Goal: Information Seeking & Learning: Find specific fact

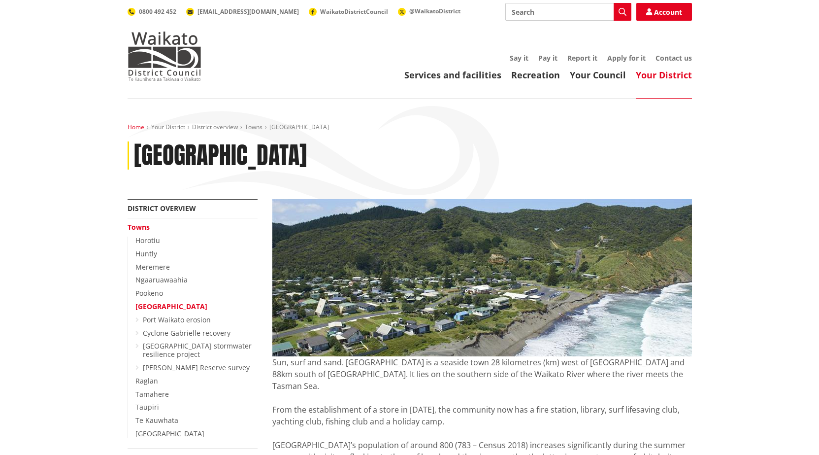
click at [128, 128] on link "Home" at bounding box center [136, 127] width 17 height 8
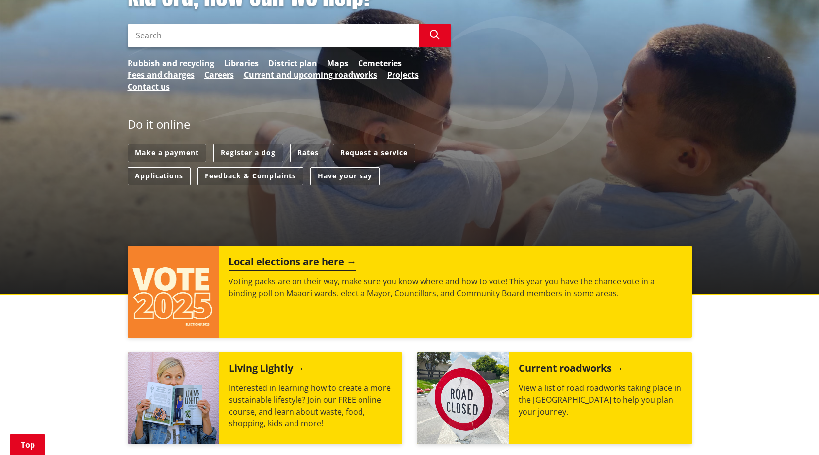
scroll to position [147, 0]
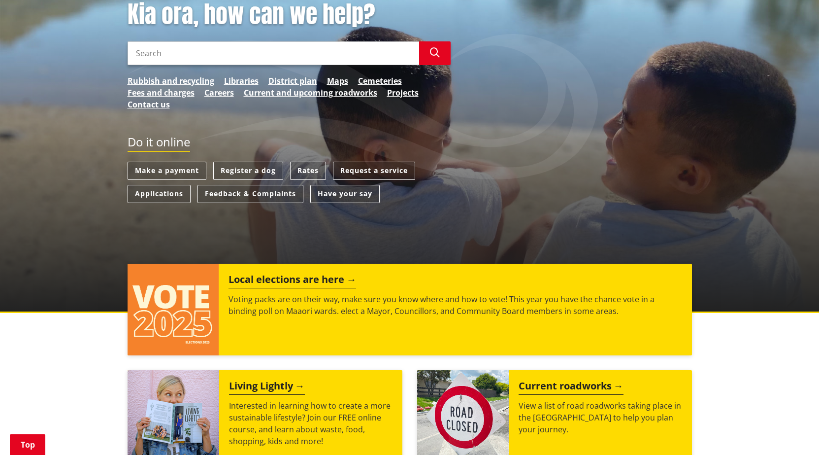
click at [179, 54] on input "Search" at bounding box center [274, 53] width 292 height 24
type input "rates"
click at [423, 54] on button "Search" at bounding box center [435, 53] width 32 height 24
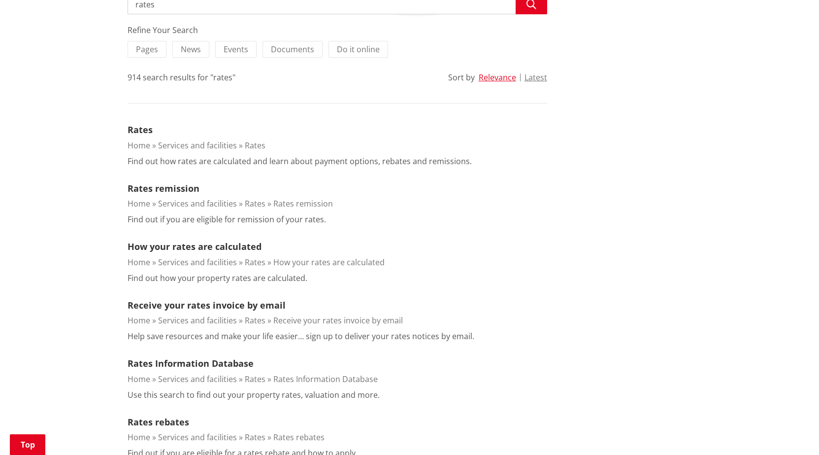
scroll to position [225, 0]
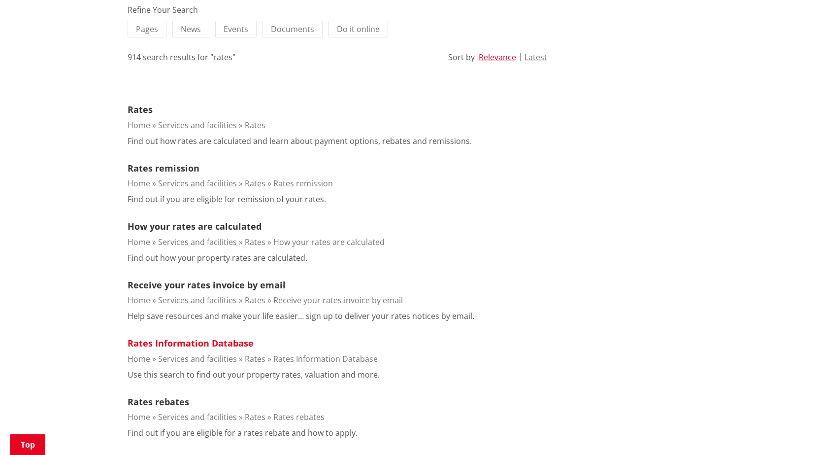
click at [198, 343] on link "Rates Information Database" at bounding box center [191, 343] width 126 height 12
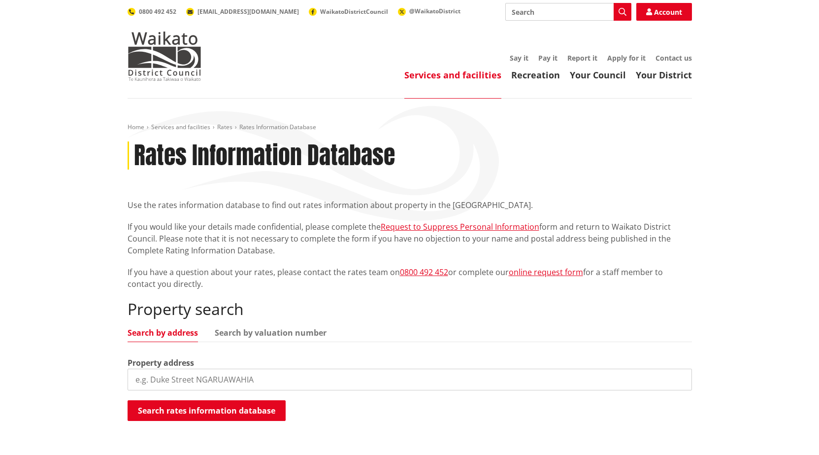
click at [204, 387] on input "search" at bounding box center [410, 379] width 564 height 22
type input "24 cordyline road"
click at [193, 400] on button "Search rates information database" at bounding box center [207, 410] width 158 height 21
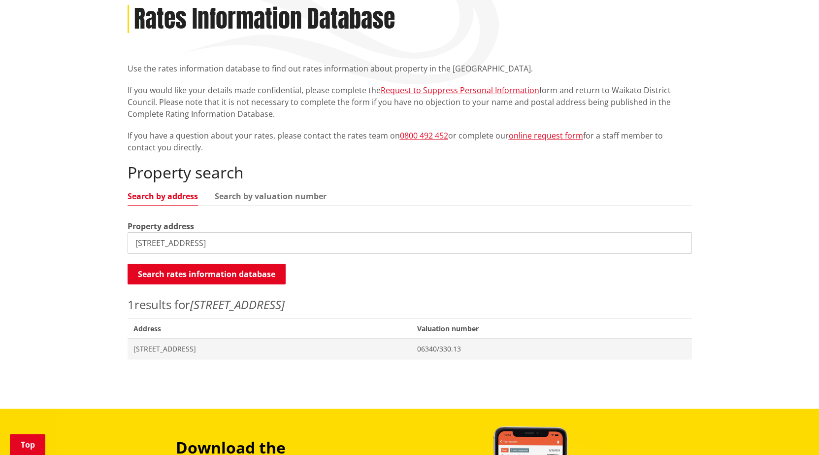
scroll to position [168, 0]
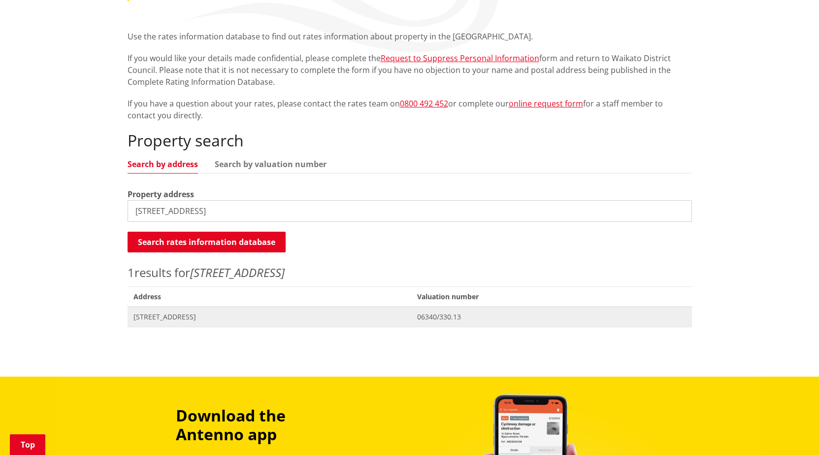
click at [181, 320] on span "[STREET_ADDRESS]" at bounding box center [269, 317] width 272 height 10
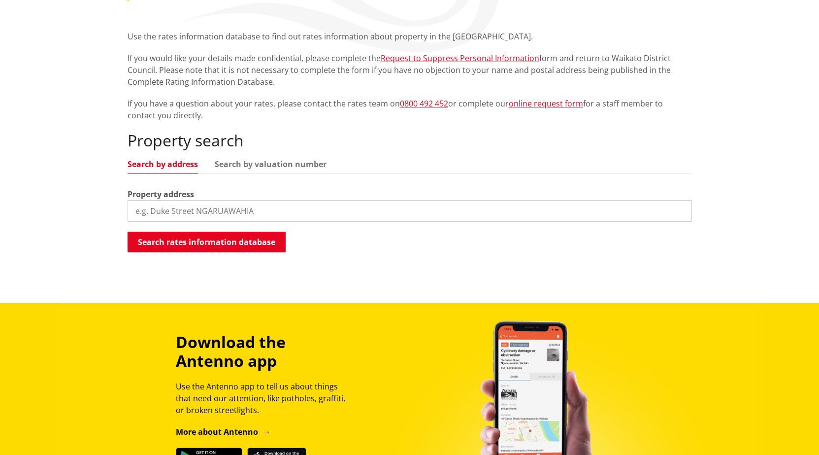
scroll to position [168, 0]
click at [145, 210] on input "search" at bounding box center [410, 211] width 564 height 22
type input "34 cordyline"
click at [180, 241] on button "Search rates information database" at bounding box center [207, 242] width 158 height 21
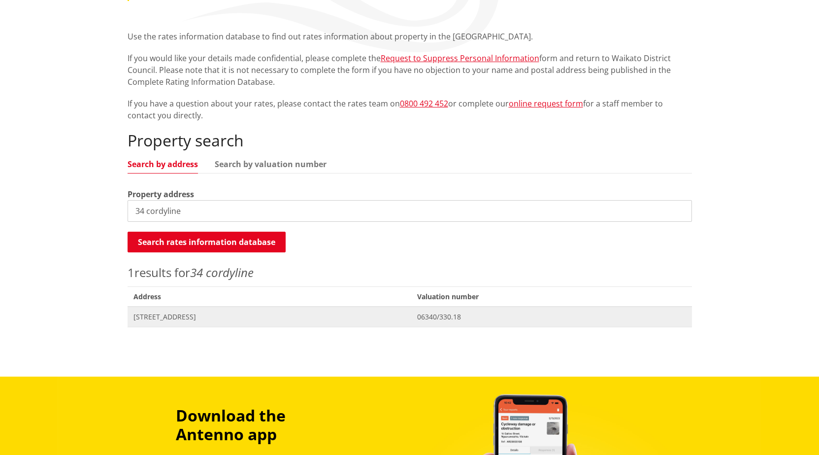
click at [217, 318] on span "34 Cordyline Road TUAKAU" at bounding box center [269, 317] width 272 height 10
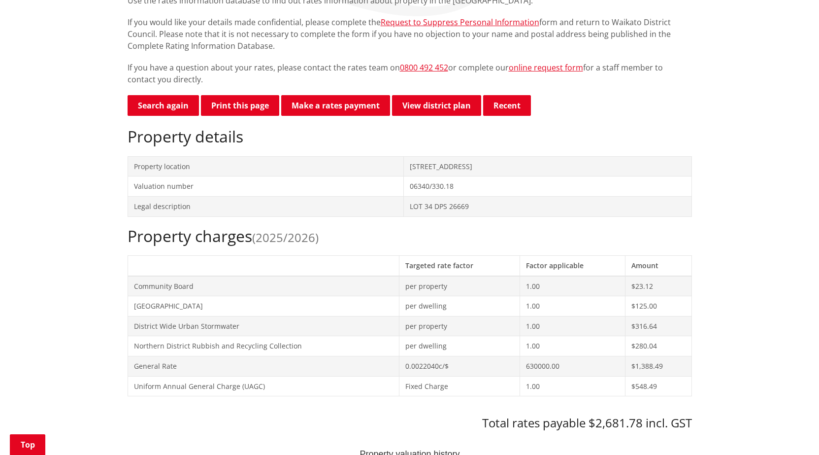
scroll to position [183, 0]
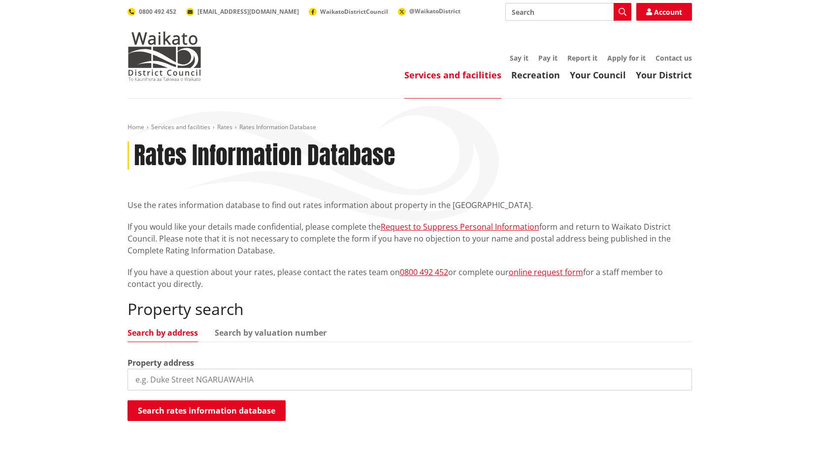
scroll to position [168, 0]
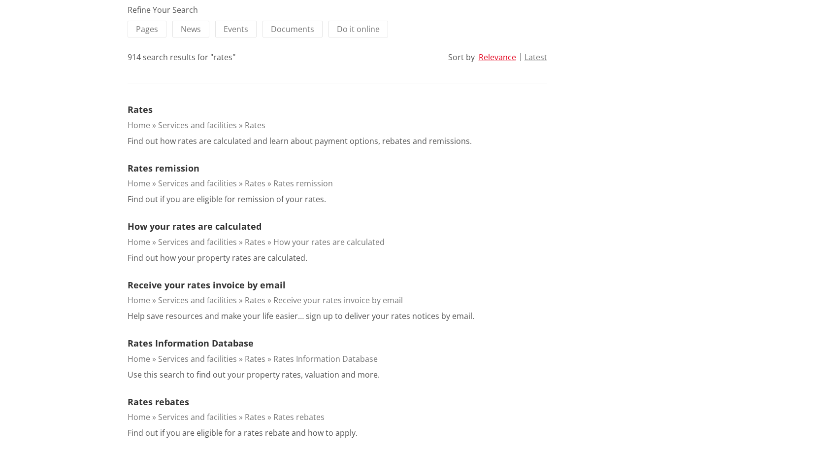
scroll to position [225, 0]
click at [231, 225] on link "How your rates are calculated" at bounding box center [195, 226] width 134 height 12
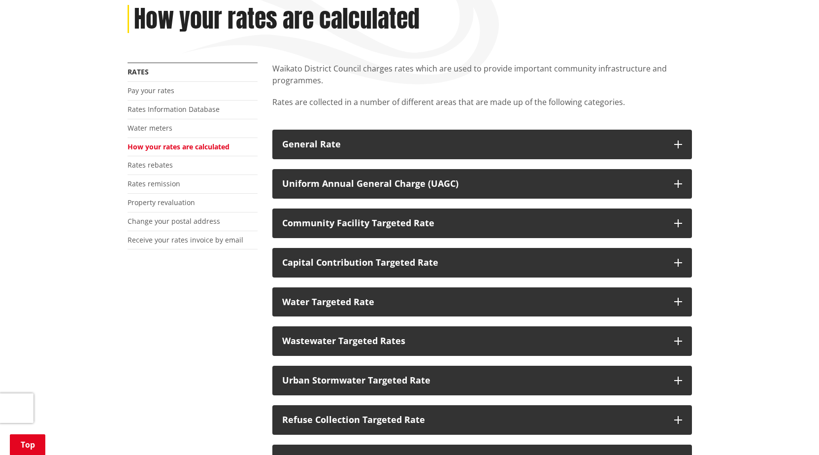
scroll to position [146, 0]
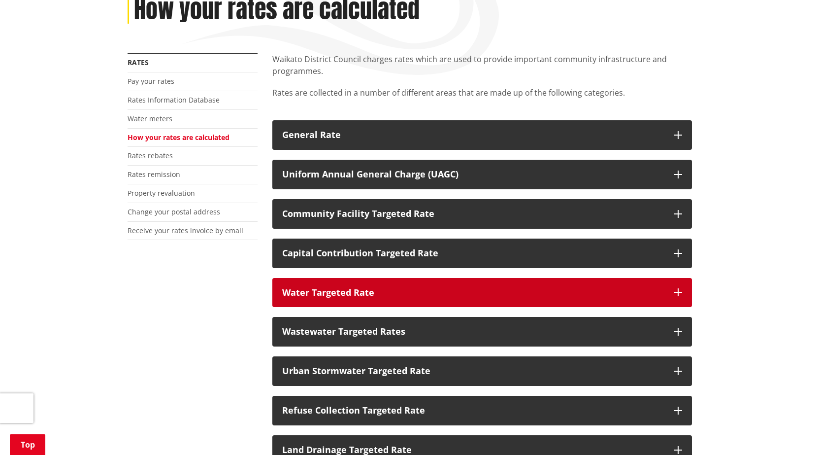
click at [677, 295] on icon "button" at bounding box center [678, 292] width 8 height 8
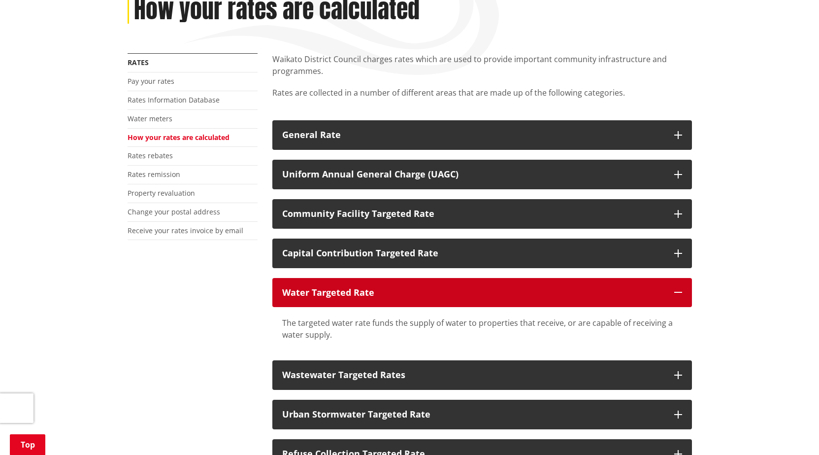
click at [677, 295] on icon "button" at bounding box center [678, 292] width 8 height 8
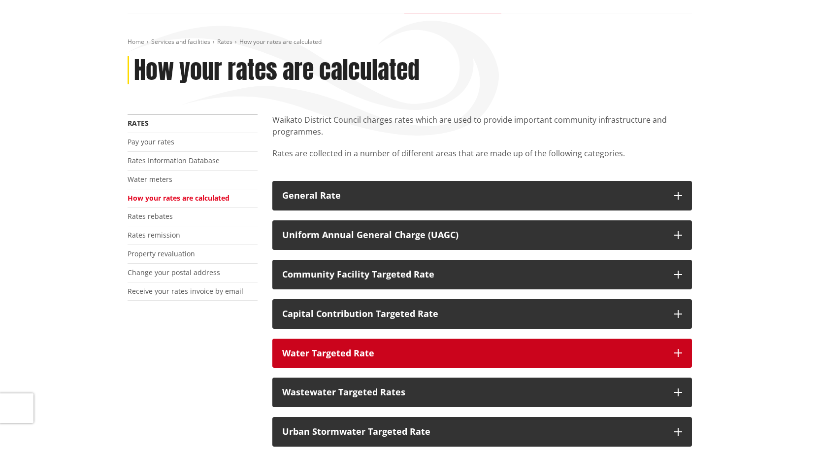
scroll to position [0, 0]
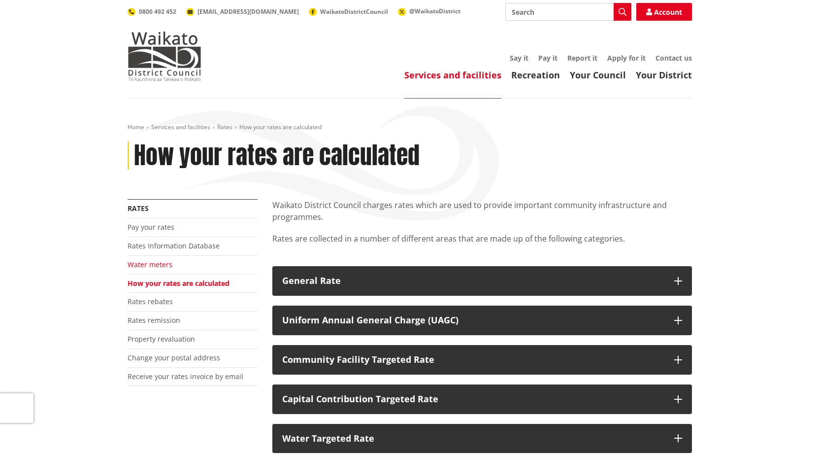
click at [166, 267] on link "Water meters" at bounding box center [150, 264] width 45 height 9
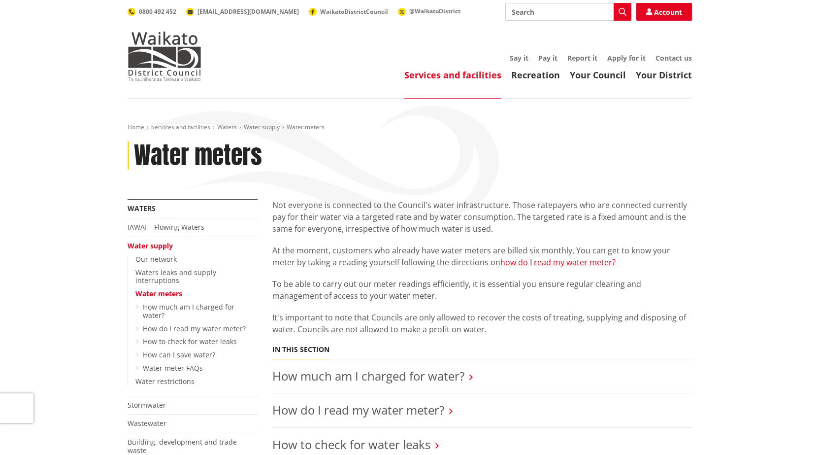
click at [522, 13] on input "Search" at bounding box center [568, 12] width 126 height 18
type input "solicitor"
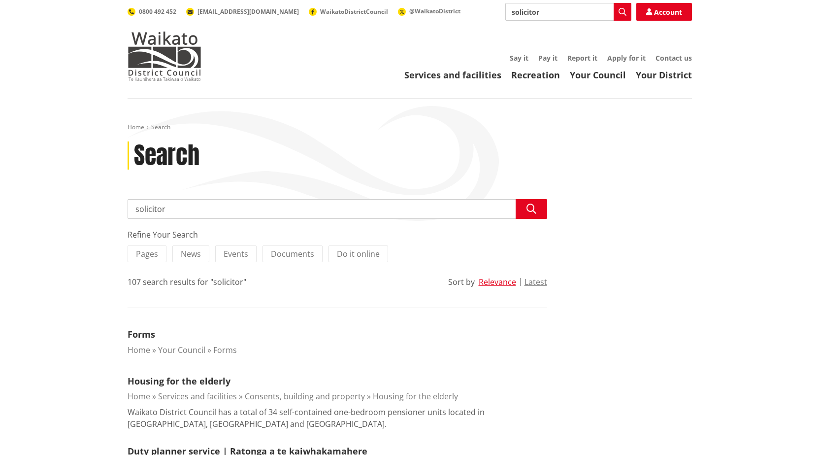
drag, startPoint x: 224, startPoint y: 211, endPoint x: 91, endPoint y: 202, distance: 133.3
type input "selling your home"
click at [530, 209] on icon "button" at bounding box center [532, 209] width 10 height 10
